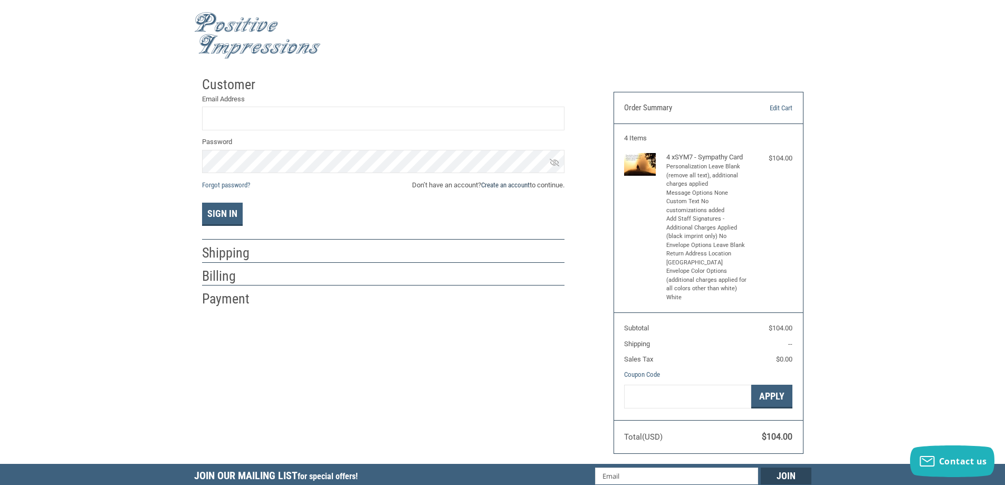
click at [520, 185] on link "Create an account" at bounding box center [505, 185] width 49 height 8
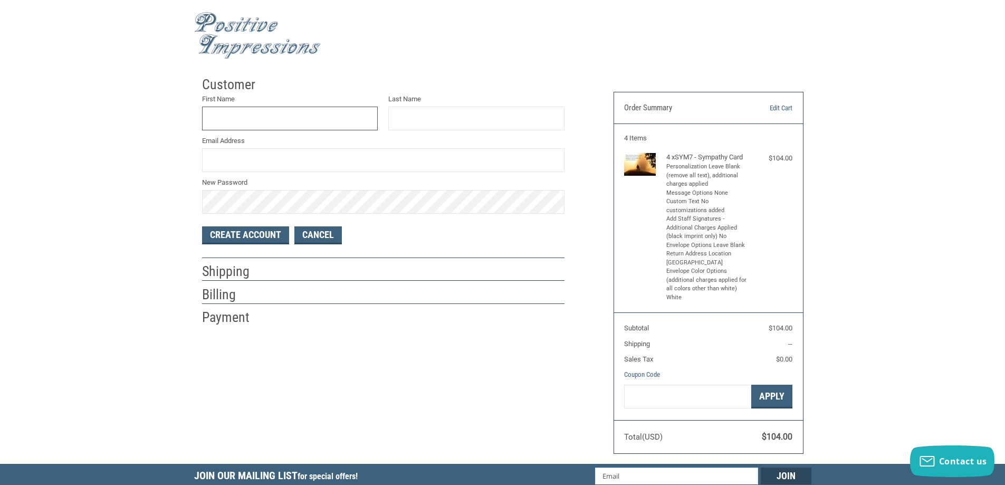
click at [289, 123] on input "First Name" at bounding box center [290, 119] width 176 height 24
type input "[PERSON_NAME]"
click at [470, 123] on input "Last Name" at bounding box center [476, 119] width 176 height 24
type input "[PERSON_NAME]"
click at [426, 160] on input "Email Address" at bounding box center [383, 160] width 362 height 24
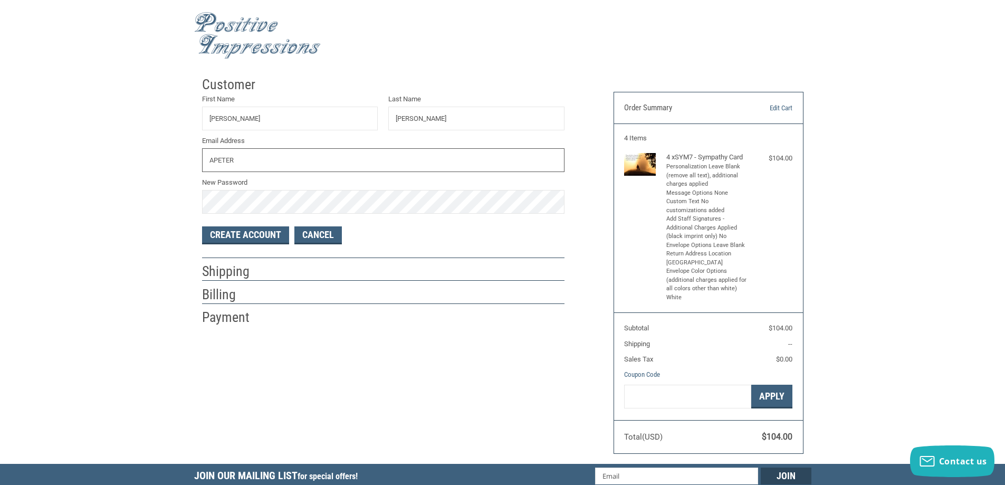
drag, startPoint x: 295, startPoint y: 167, endPoint x: 186, endPoint y: 162, distance: 109.3
click at [186, 162] on div "Customer First Name [PERSON_NAME] Last Name [PERSON_NAME] Email Address APETER …" at bounding box center [502, 267] width 1005 height 392
type input "[PERSON_NAME][EMAIL_ADDRESS][PERSON_NAME][DOMAIN_NAME]"
click at [255, 235] on button "Create Account" at bounding box center [245, 235] width 87 height 18
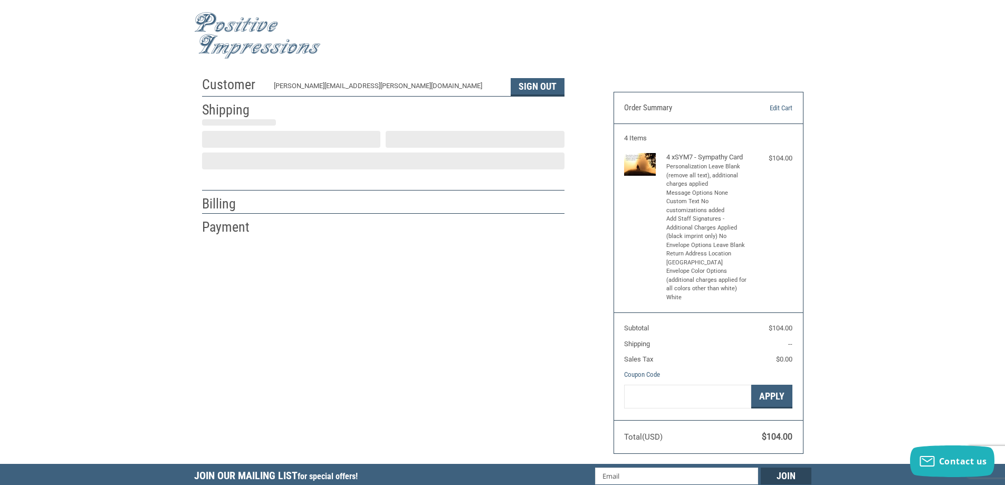
select select "US"
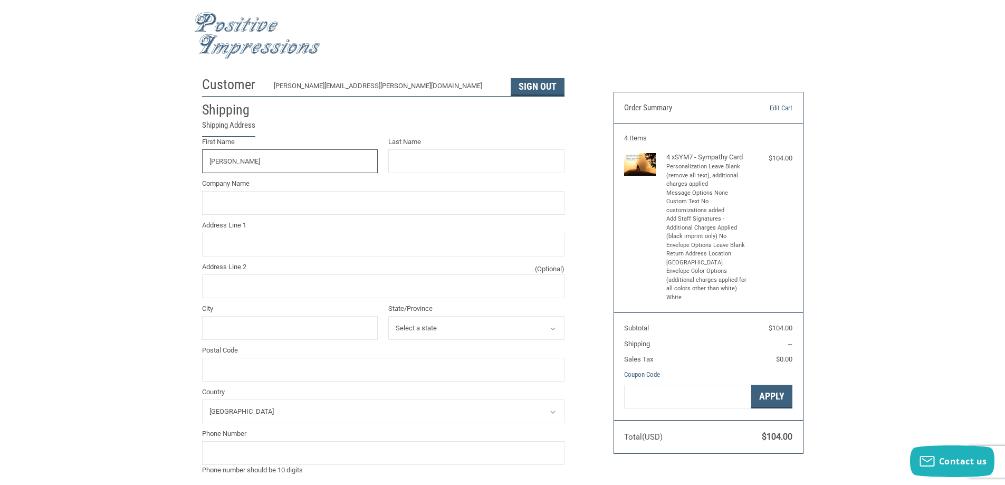
type input "[PERSON_NAME]"
click at [425, 170] on input "Last Name" at bounding box center [476, 161] width 176 height 24
type input "[PERSON_NAME]"
type input "Blue Cross Veterinary Clinic"
type input "[STREET_ADDRESS]"
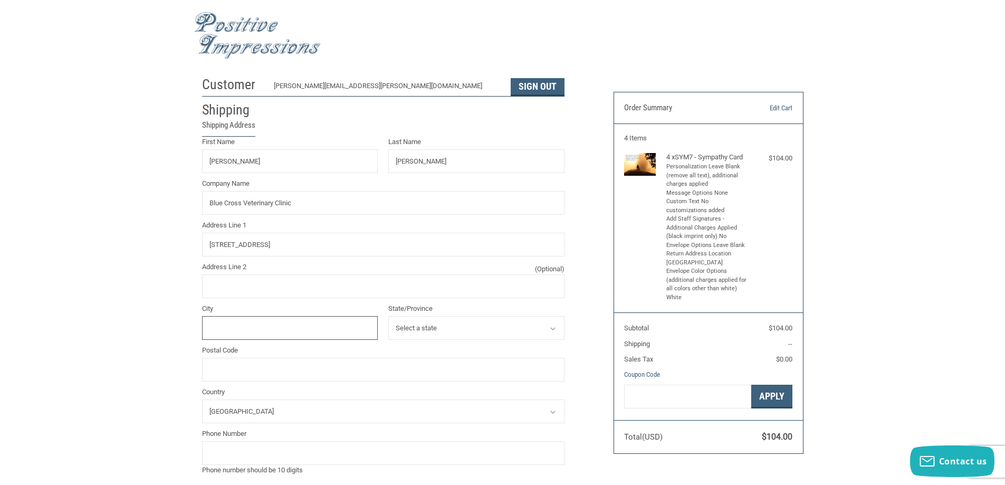
type input "PHOENIX"
select select "AZ"
type input "85018"
type input "6029555980"
click at [130, 184] on div "Customer [EMAIL_ADDRESS][PERSON_NAME][DOMAIN_NAME] Sign Out Shipping Shipping A…" at bounding box center [502, 400] width 1005 height 659
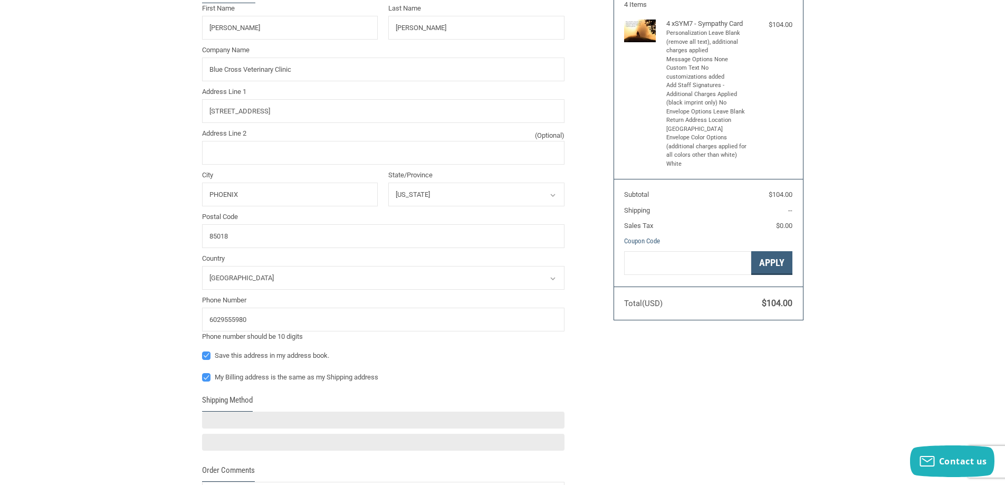
scroll to position [211, 0]
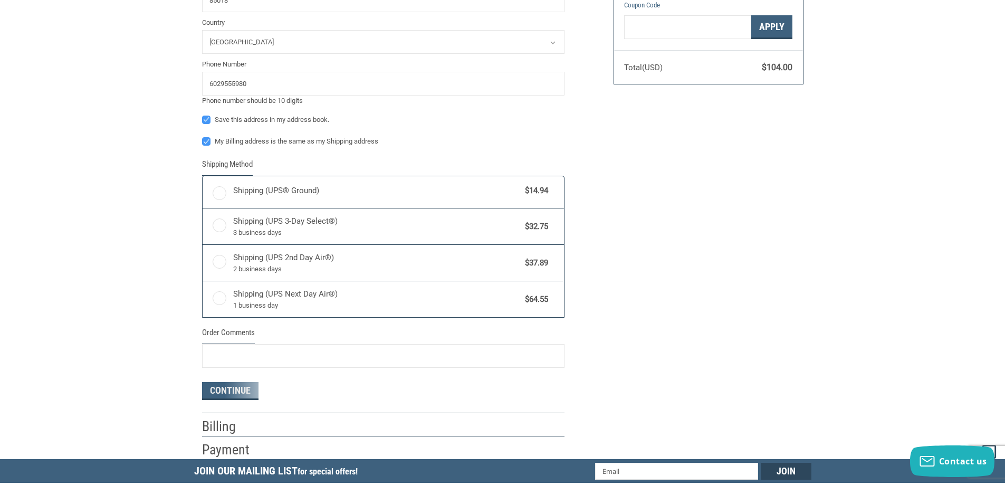
radio input "true"
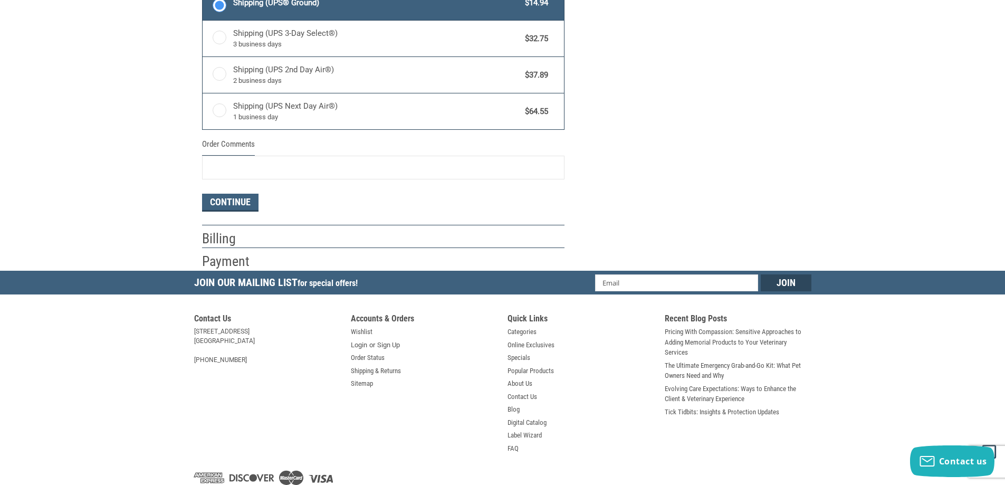
scroll to position [597, 0]
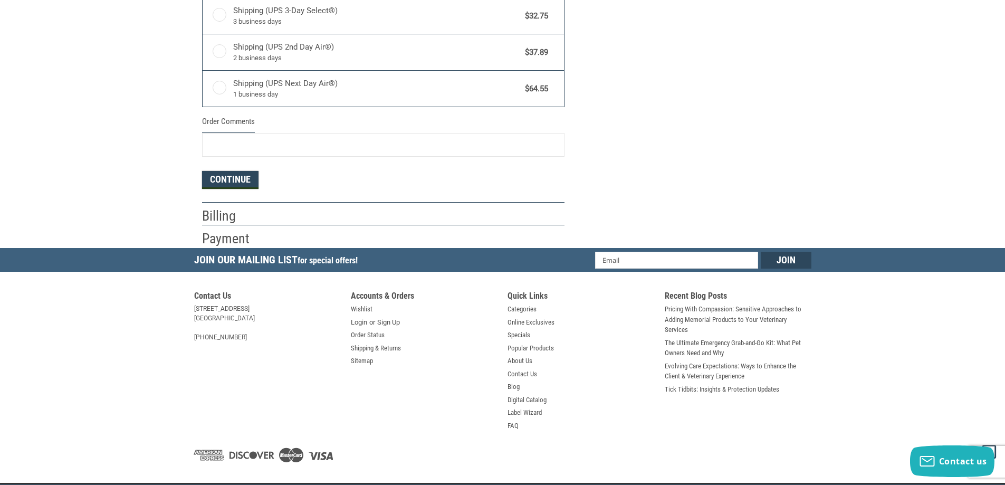
click at [243, 182] on button "Continue" at bounding box center [230, 180] width 56 height 18
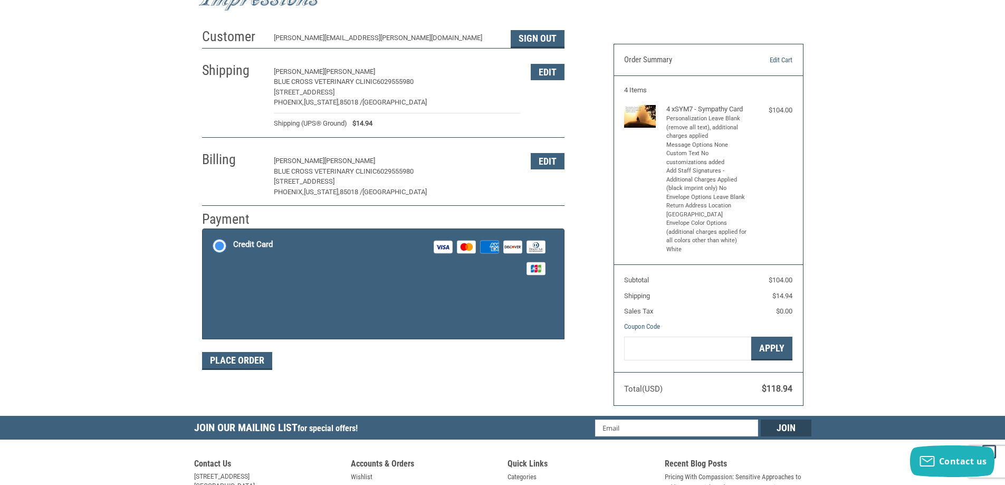
scroll to position [39, 0]
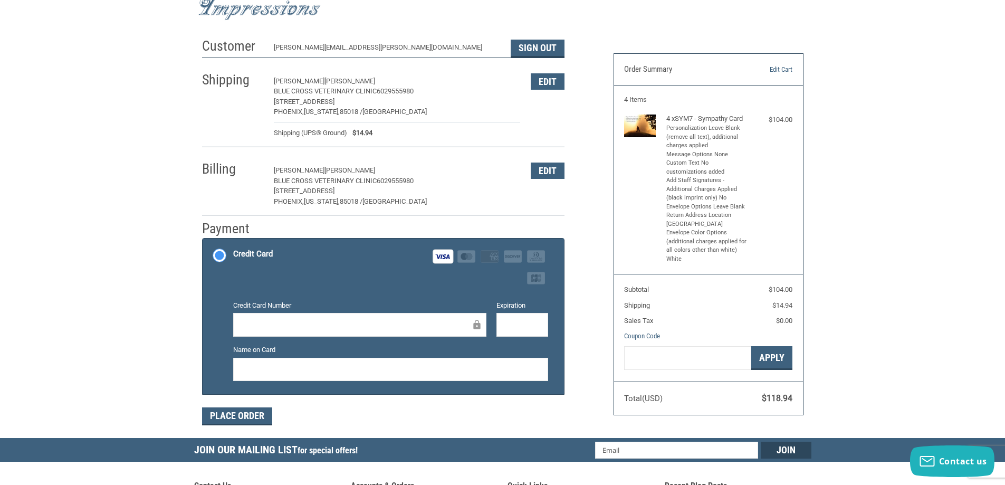
click at [503, 322] on div at bounding box center [522, 325] width 52 height 24
click at [462, 358] on div at bounding box center [390, 370] width 315 height 24
click at [594, 391] on div "Customer [EMAIL_ADDRESS][PERSON_NAME][DOMAIN_NAME] Sign Out Shipping [PERSON_NA…" at bounding box center [399, 235] width 411 height 405
click at [234, 413] on button "Place Order" at bounding box center [237, 416] width 70 height 18
